Goal: Information Seeking & Learning: Check status

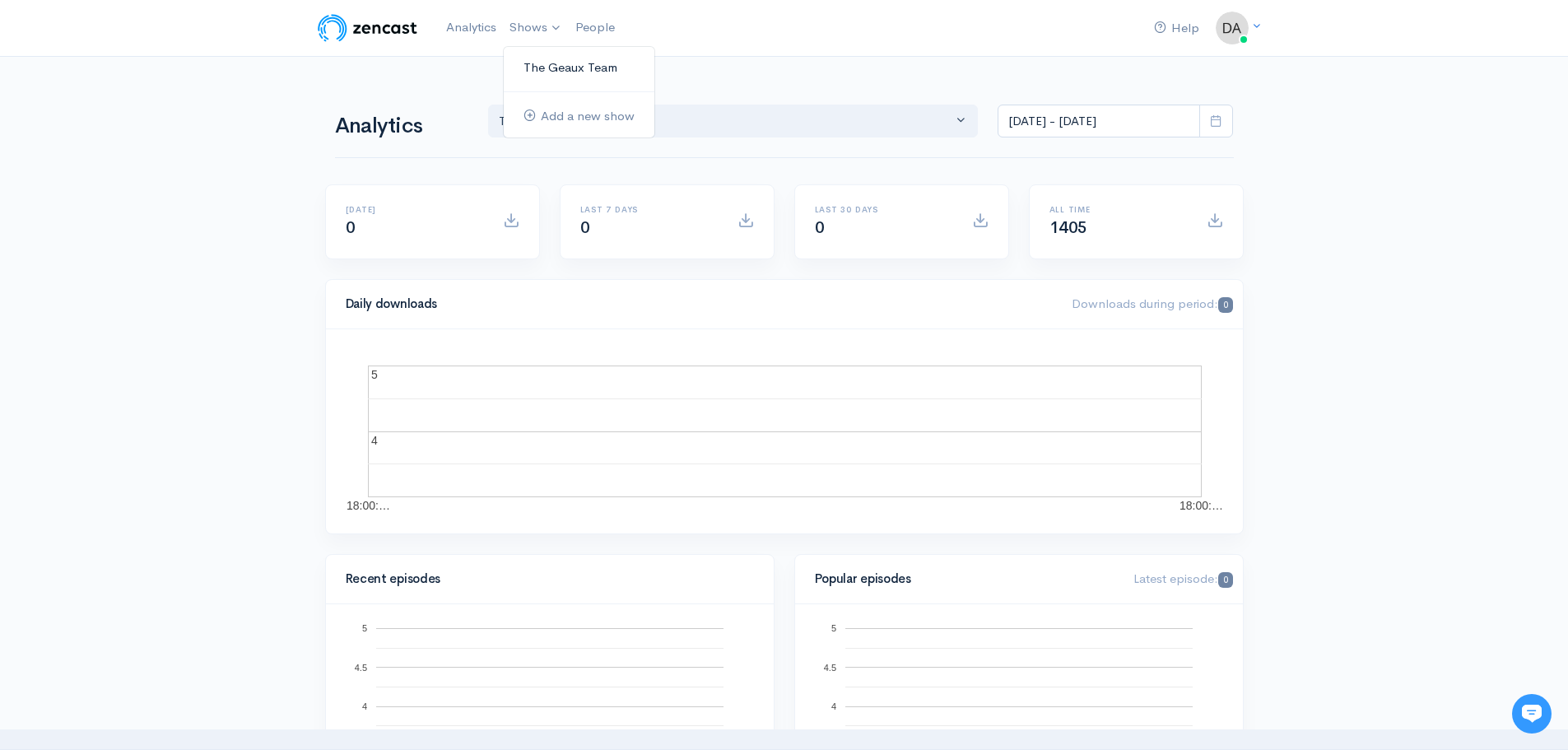
click at [529, 56] on link "The Geaux Team" at bounding box center [579, 67] width 150 height 29
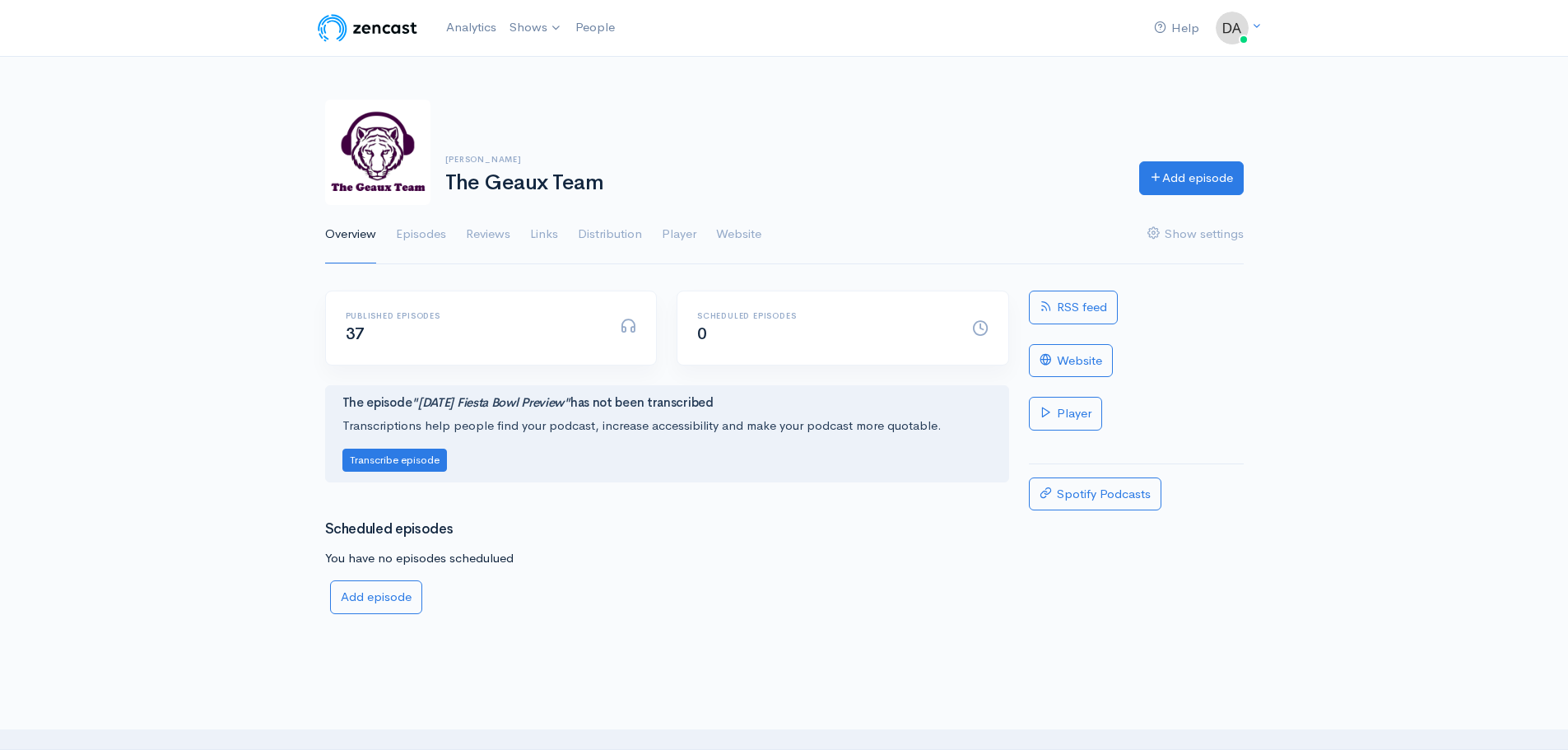
click at [340, 328] on div "Published episodes 37" at bounding box center [473, 328] width 275 height 34
click at [355, 334] on span "37" at bounding box center [354, 333] width 19 height 21
click at [414, 310] on div "Published episodes 37" at bounding box center [491, 328] width 330 height 73
click at [412, 234] on link "Episodes" at bounding box center [420, 234] width 50 height 59
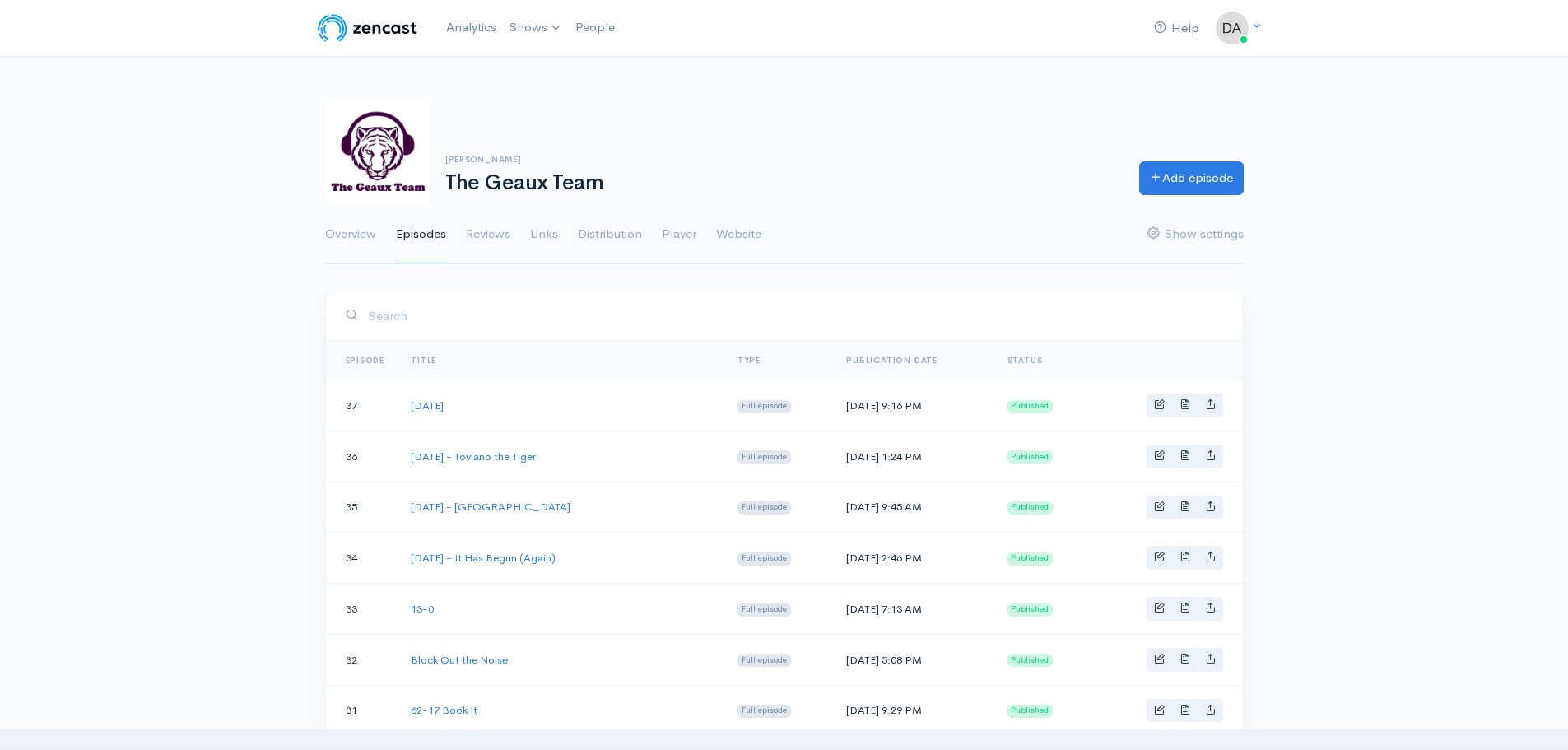
click at [634, 389] on td "[DATE]" at bounding box center [561, 406] width 326 height 51
click at [443, 410] on link "[DATE]" at bounding box center [426, 406] width 33 height 14
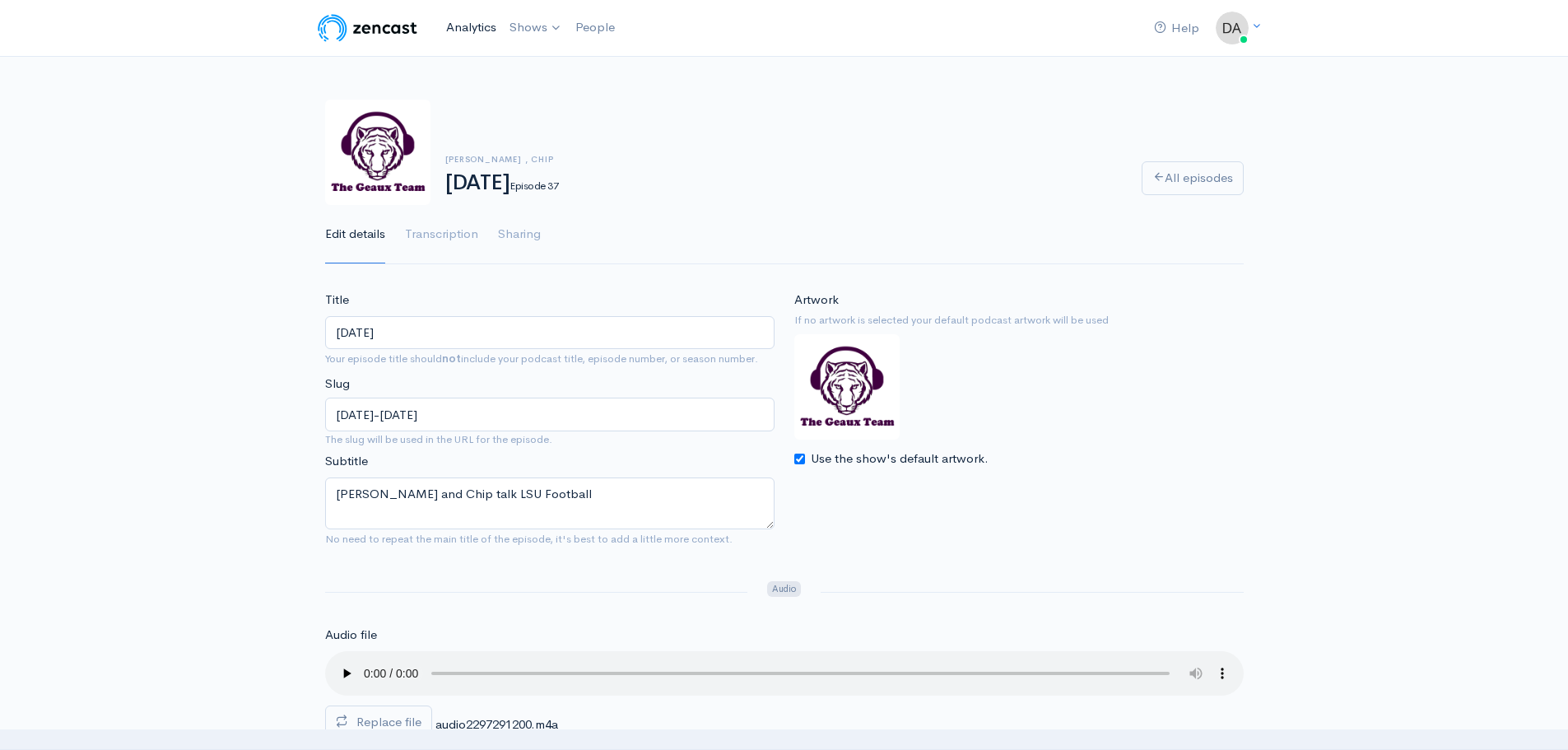
click at [472, 24] on link "Analytics" at bounding box center [471, 28] width 63 height 36
click at [531, 22] on link "Shows" at bounding box center [535, 28] width 66 height 37
click at [589, 59] on link "The Geaux Team" at bounding box center [579, 67] width 150 height 29
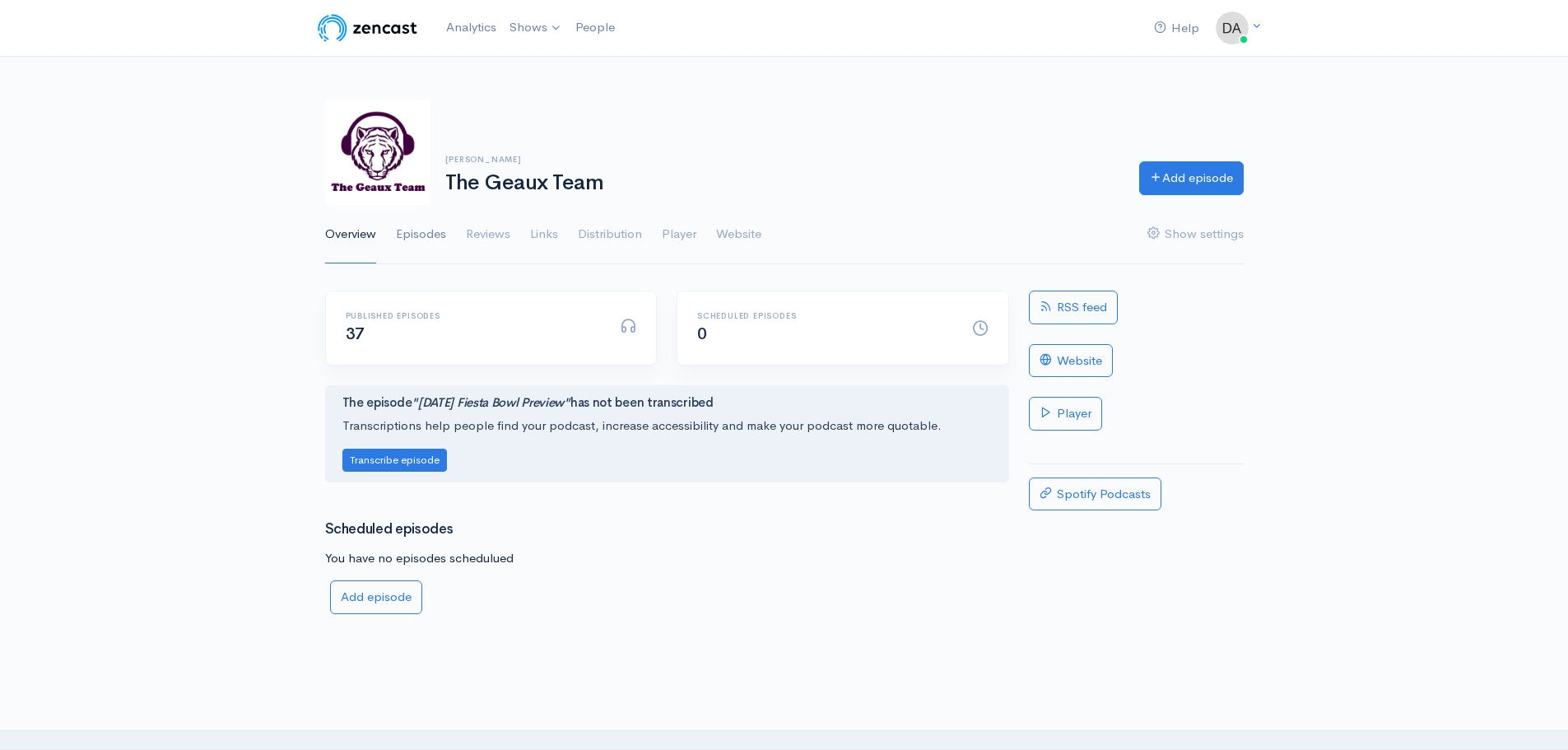
click at [433, 239] on link "Episodes" at bounding box center [420, 234] width 50 height 59
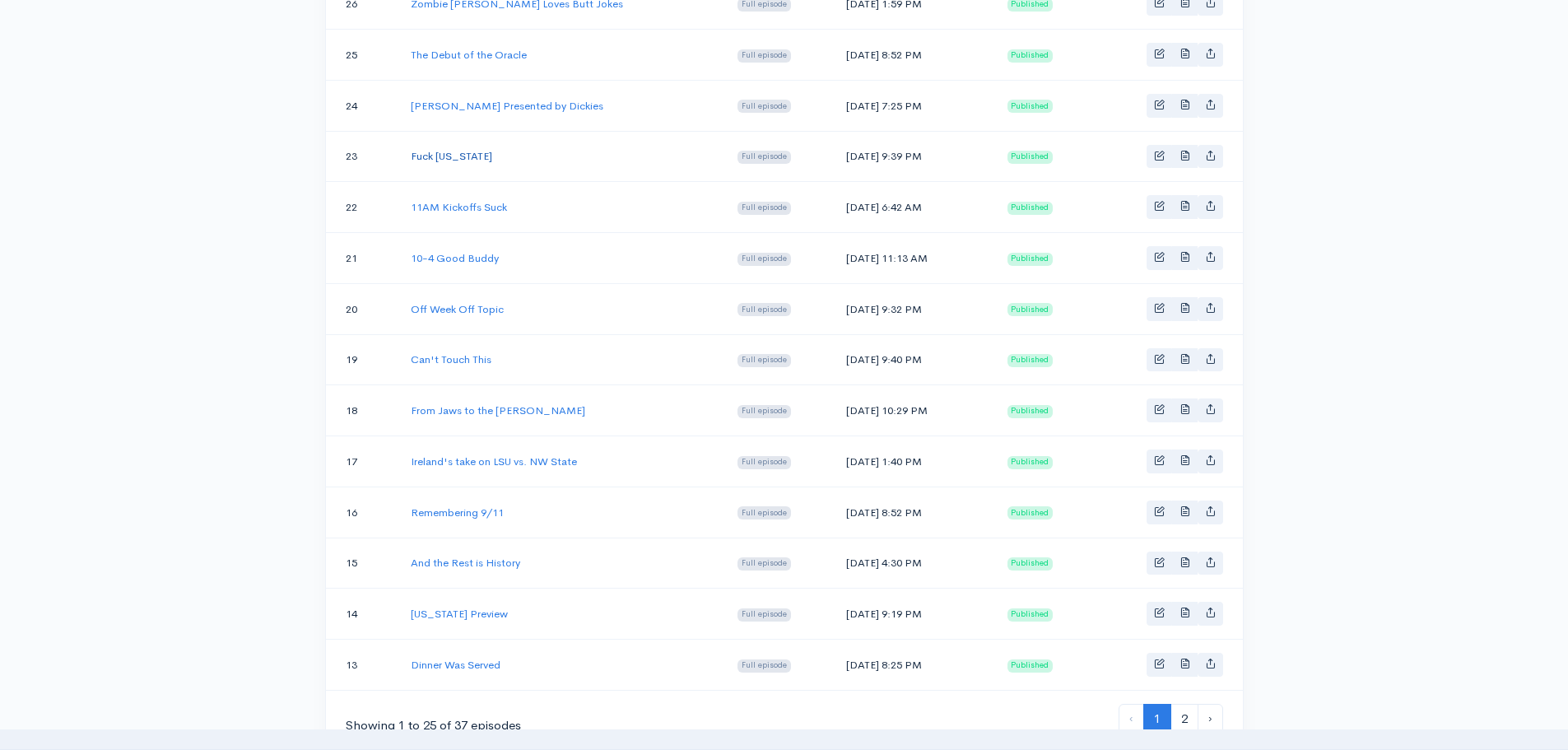
click at [421, 149] on link "Fuck [US_STATE]" at bounding box center [451, 156] width 81 height 14
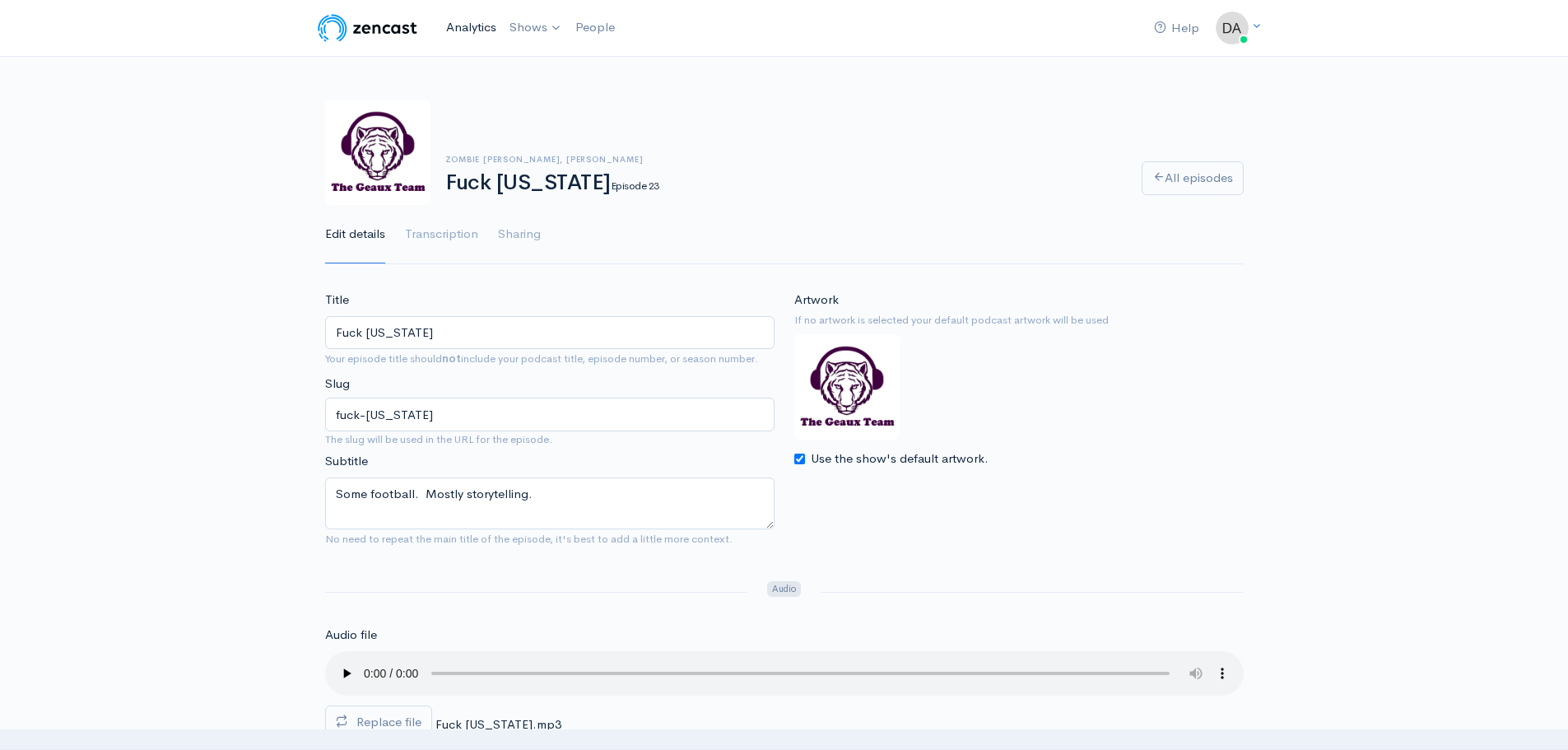
click at [468, 32] on link "Analytics" at bounding box center [471, 28] width 63 height 36
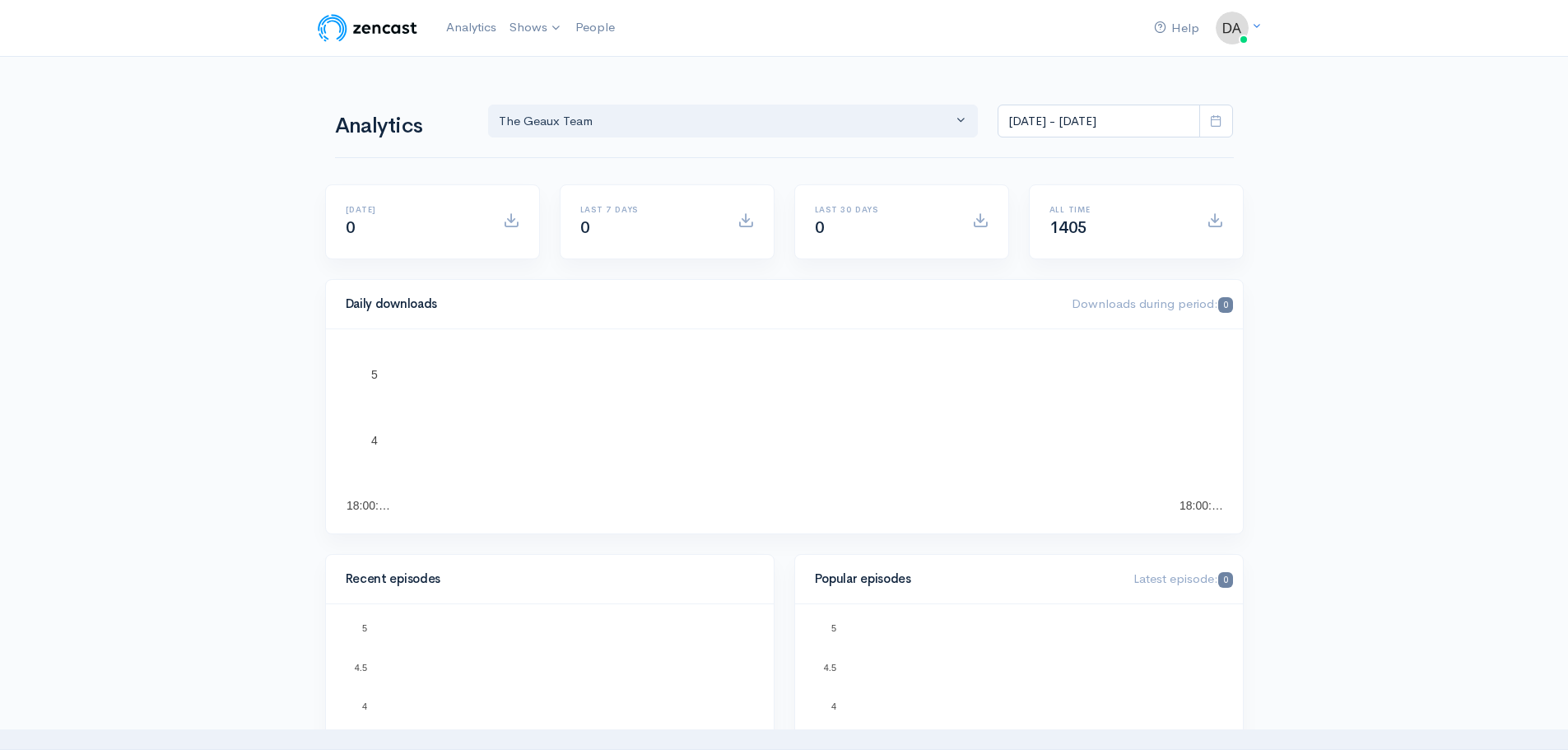
click at [1212, 125] on icon at bounding box center [1216, 121] width 12 height 12
click at [1058, 328] on li "All time" at bounding box center [1056, 335] width 115 height 26
type input "[DATE] - [DATE]"
